Goal: Information Seeking & Learning: Learn about a topic

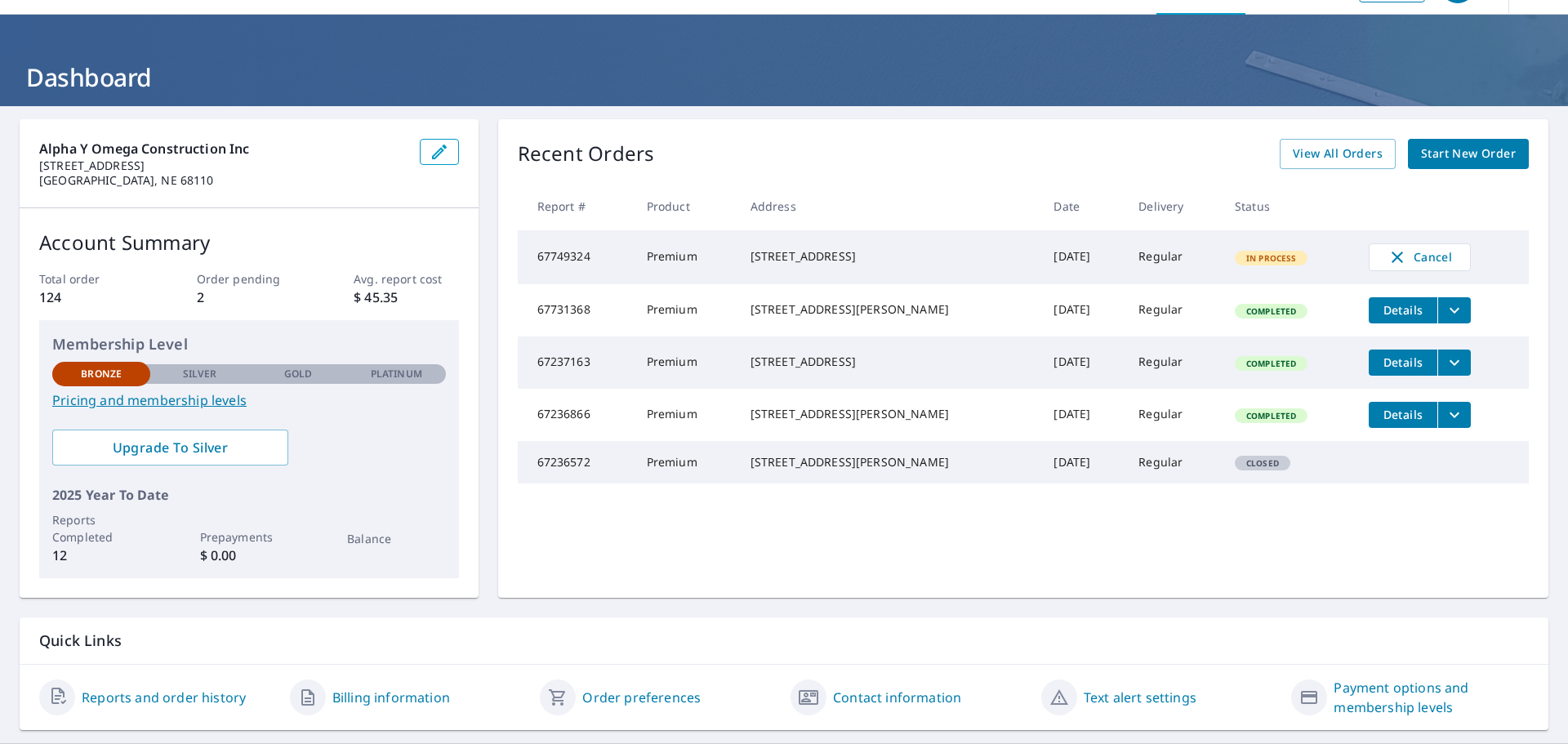
scroll to position [86, 0]
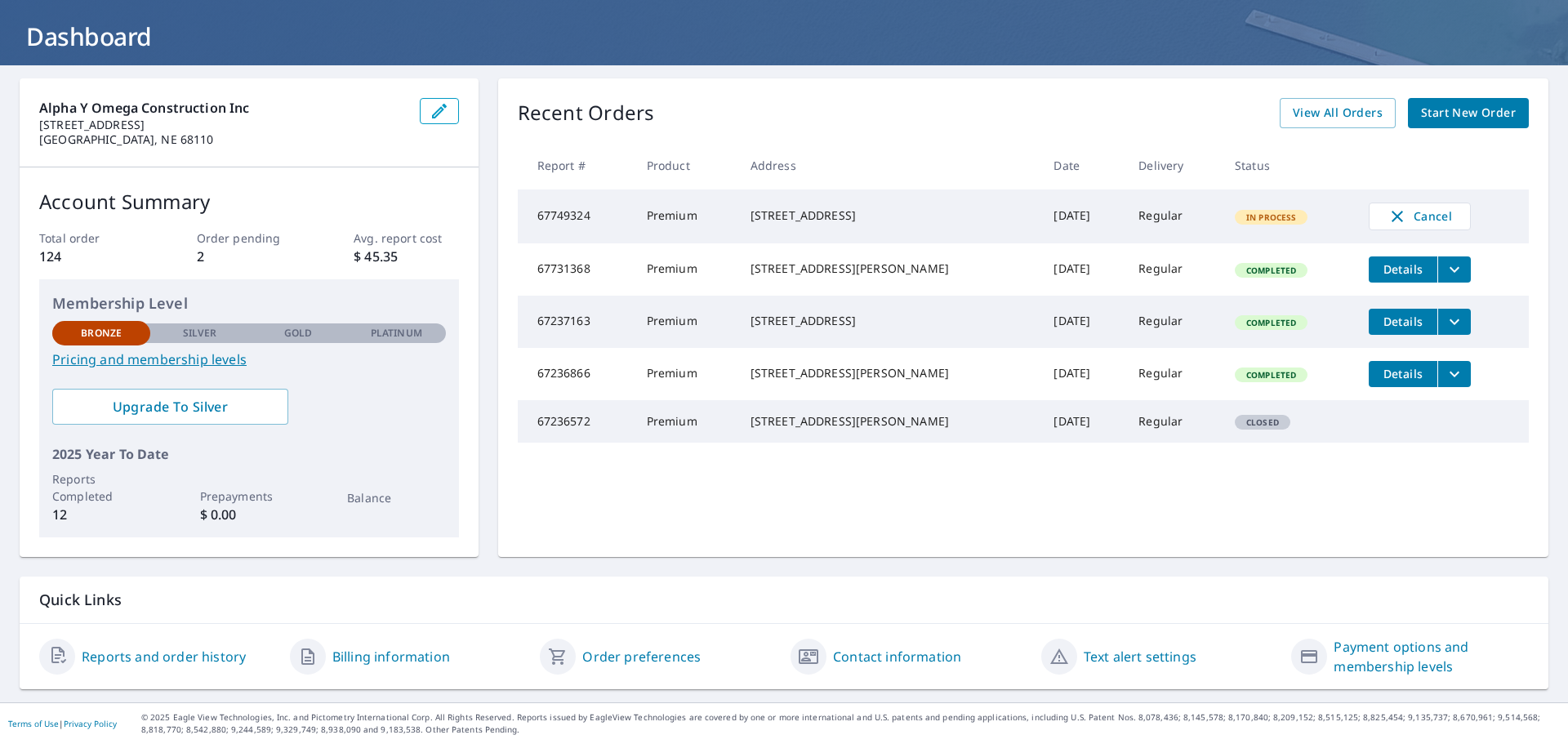
click at [1375, 662] on link "Payment options and membership levels" at bounding box center [1432, 656] width 195 height 39
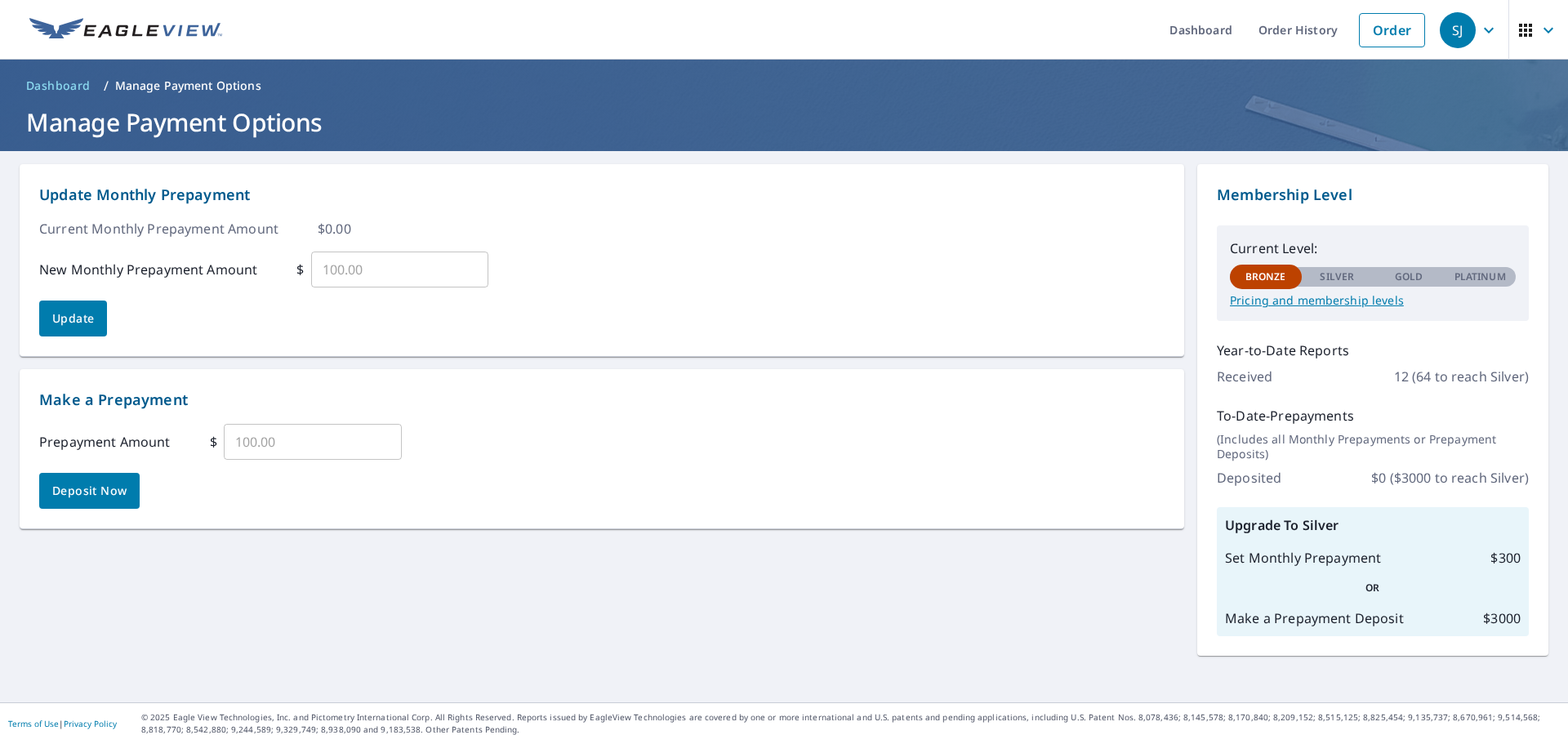
click at [1307, 293] on p "Pricing and membership levels" at bounding box center [1373, 300] width 286 height 15
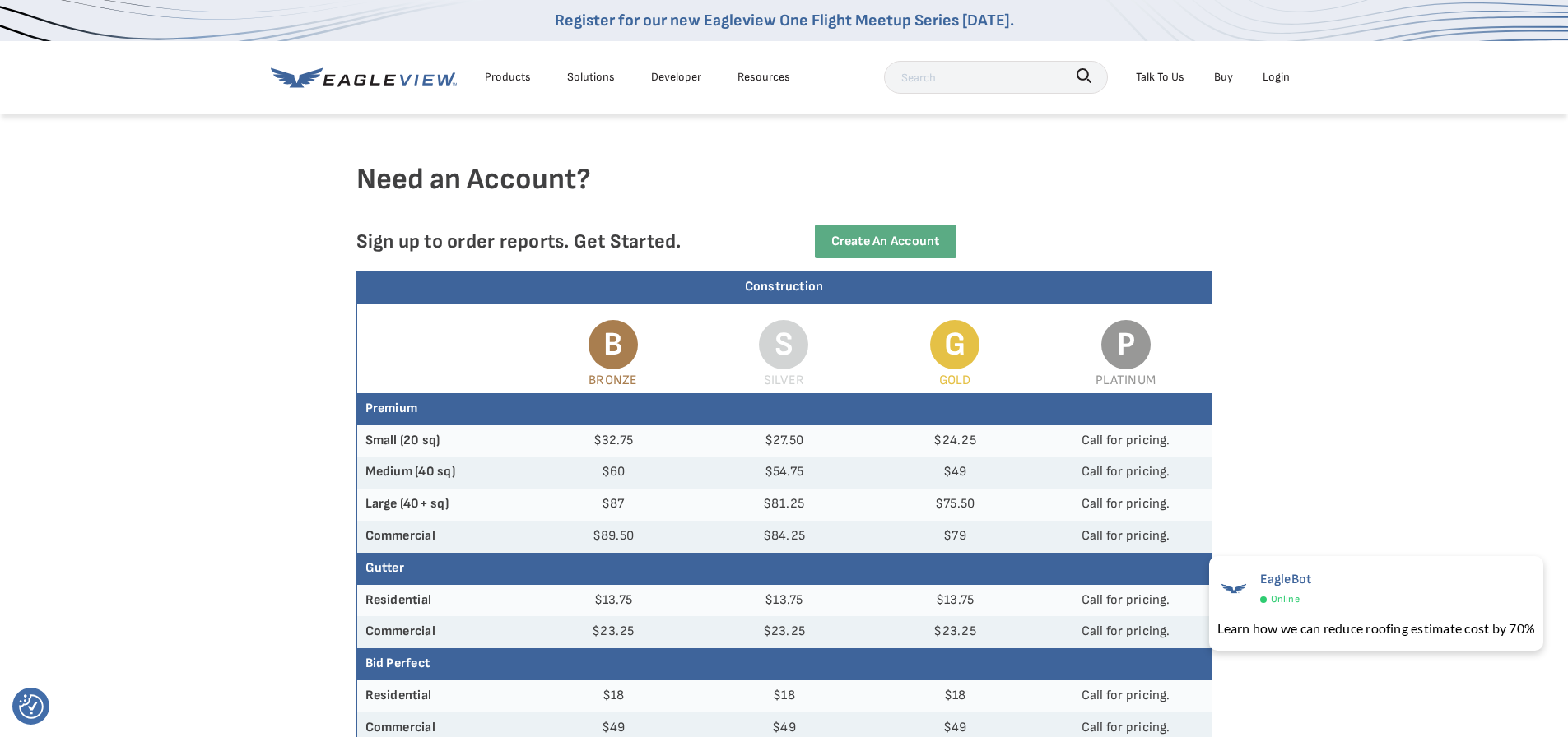
click at [495, 75] on div "Products" at bounding box center [508, 77] width 46 height 21
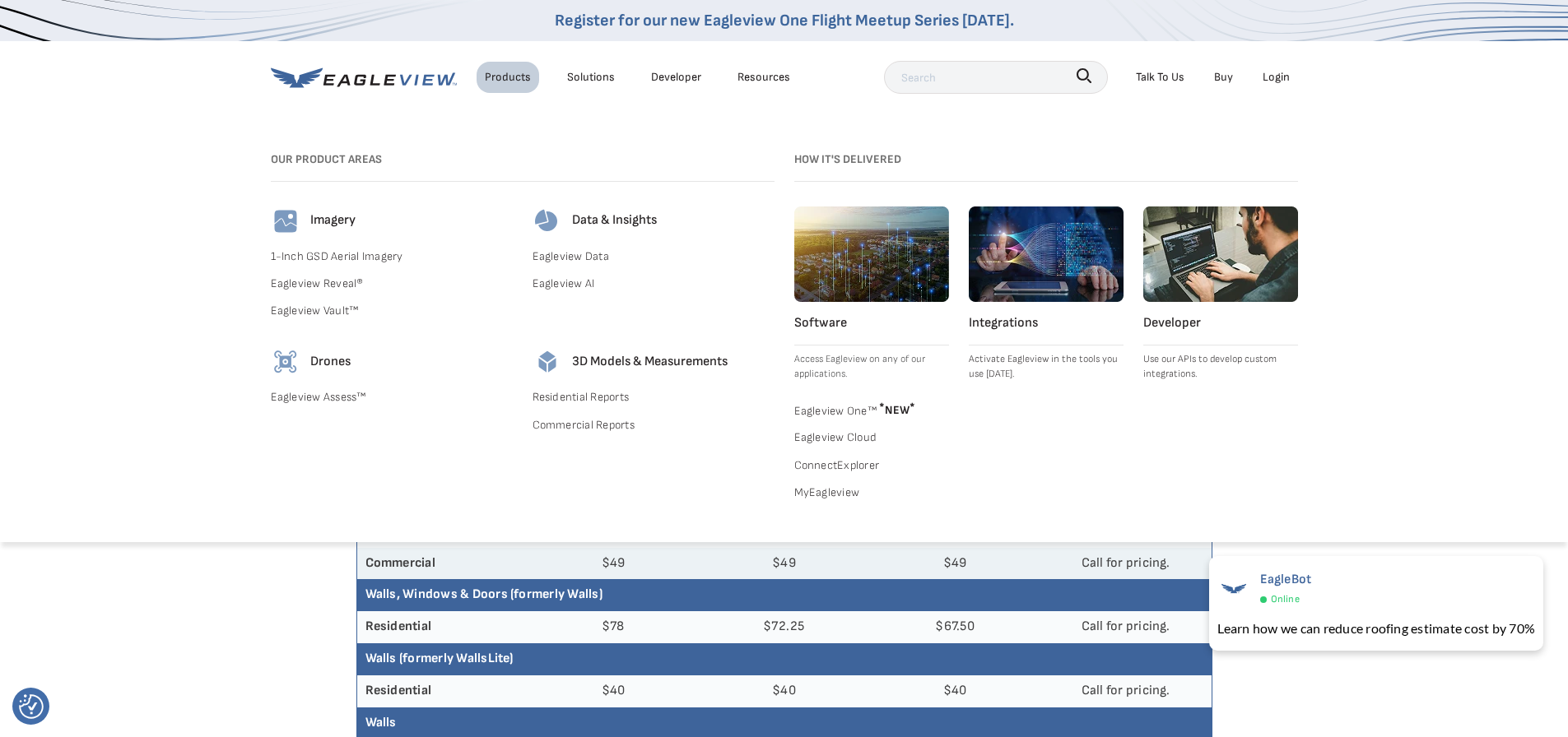
scroll to position [82, 0]
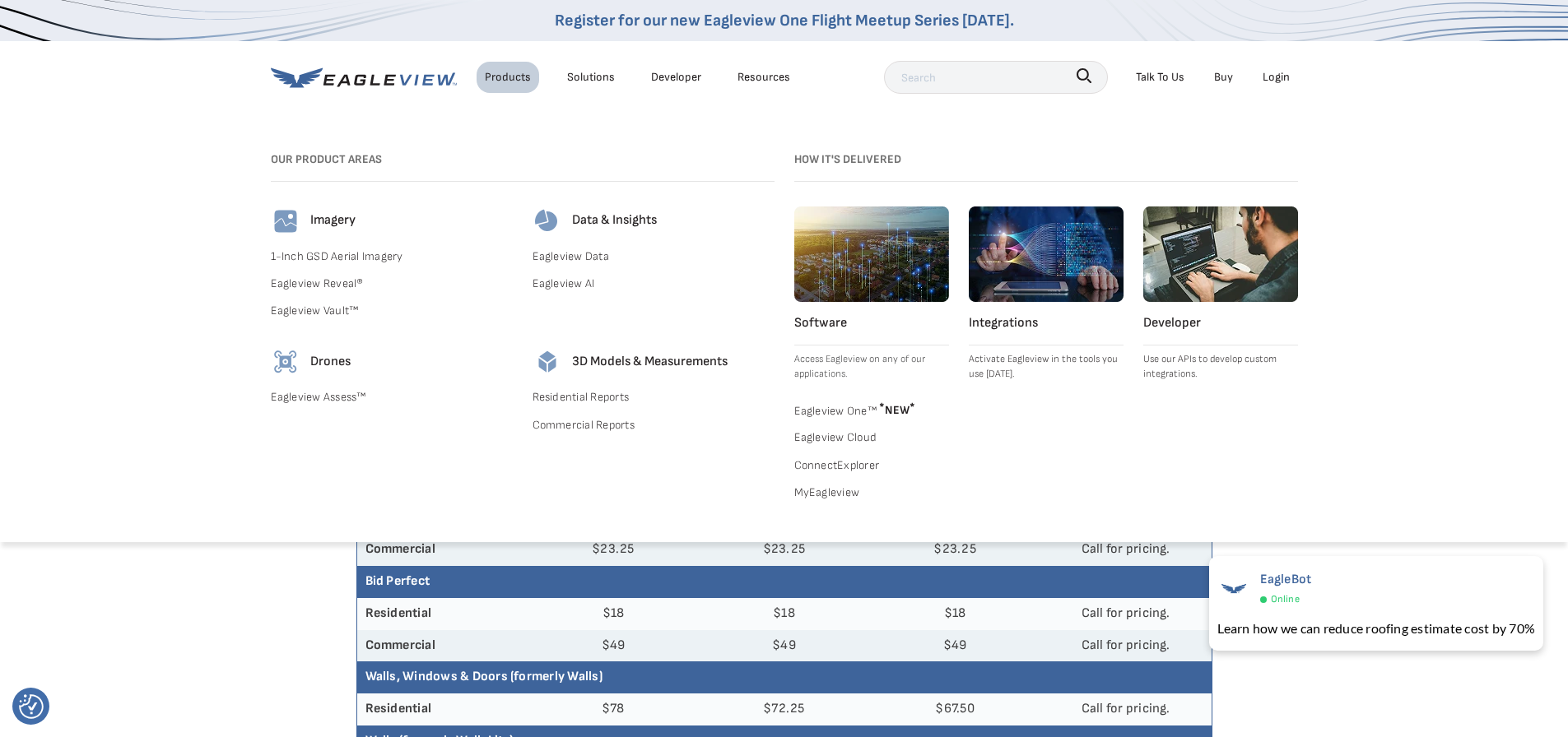
click at [306, 283] on link "Eagleview Reveal®" at bounding box center [392, 284] width 242 height 21
